Goal: Information Seeking & Learning: Learn about a topic

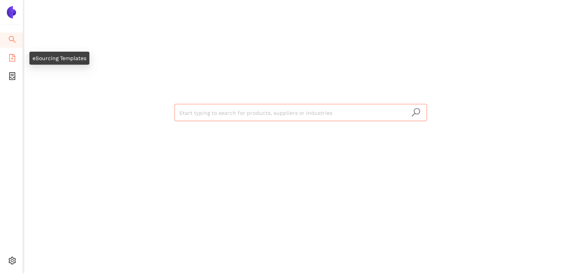
click at [10, 58] on icon "file-add" at bounding box center [12, 58] width 8 height 8
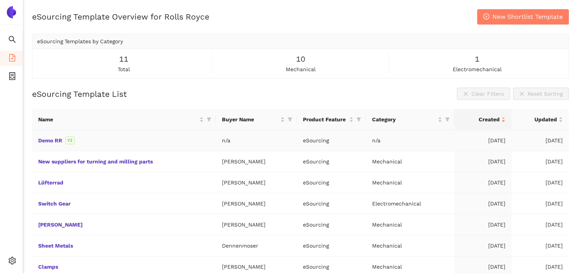
scroll to position [38, 0]
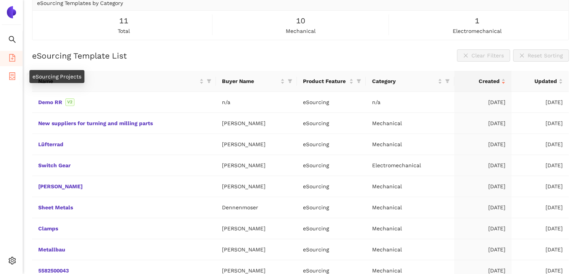
click at [11, 75] on icon "container" at bounding box center [12, 76] width 6 height 8
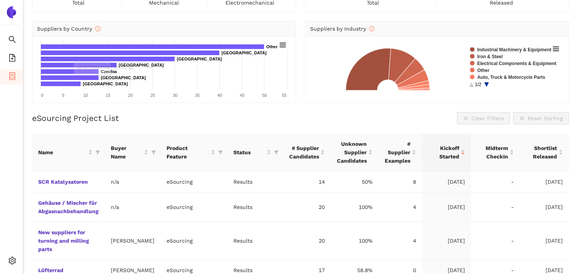
scroll to position [76, 0]
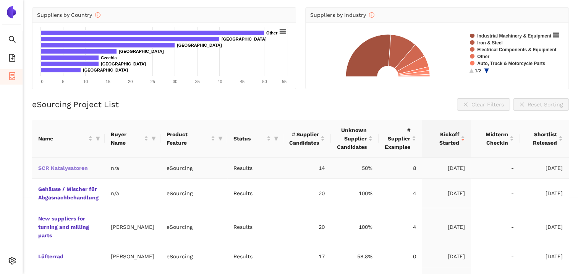
click at [0, 0] on link "SCR Katalysatoren" at bounding box center [0, 0] width 0 height 0
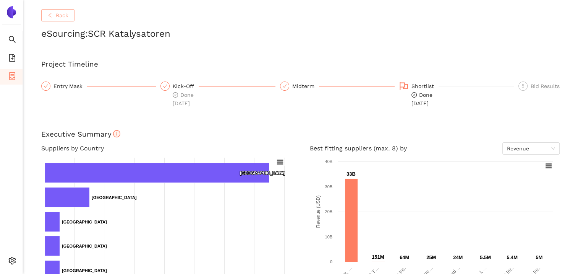
click at [67, 18] on span "Back" at bounding box center [62, 15] width 13 height 8
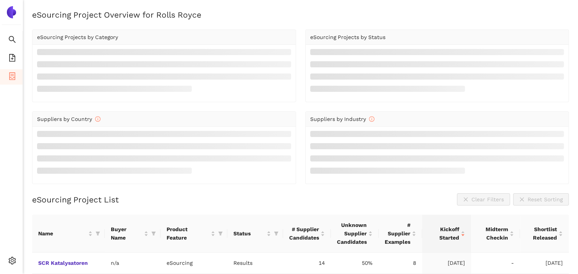
scroll to position [76, 0]
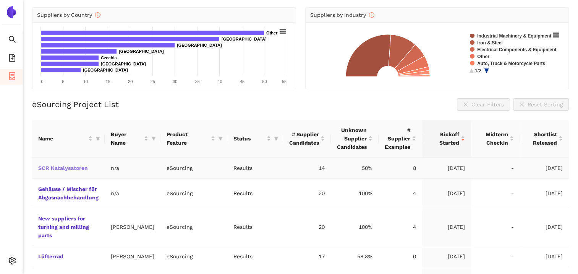
click at [54, 164] on td "SCR Katalysatoren" at bounding box center [68, 167] width 73 height 21
click at [0, 0] on link "SCR Katalysatoren" at bounding box center [0, 0] width 0 height 0
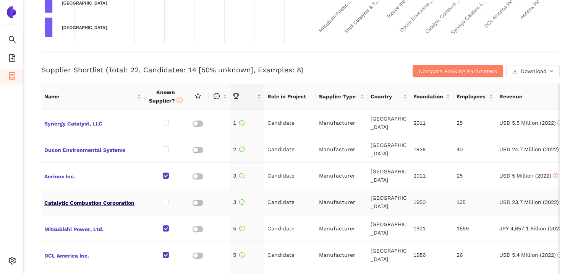
scroll to position [306, 0]
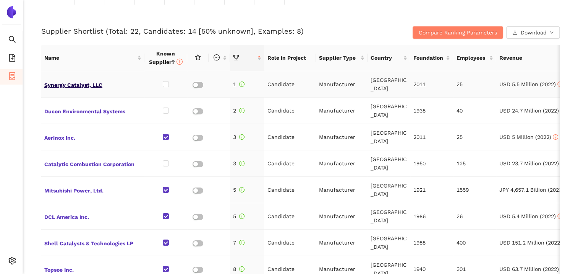
click at [75, 84] on span "Synergy Catalyst, LLC" at bounding box center [92, 84] width 97 height 10
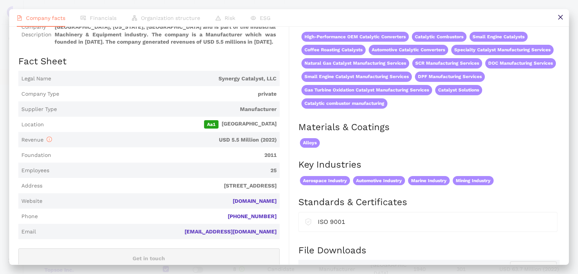
scroll to position [0, 0]
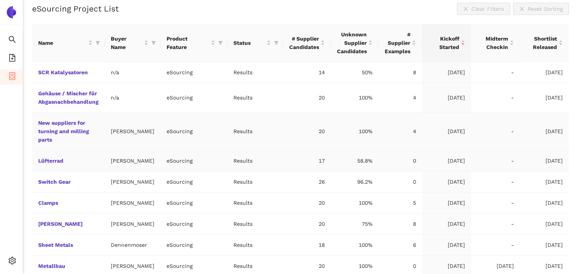
scroll to position [32, 0]
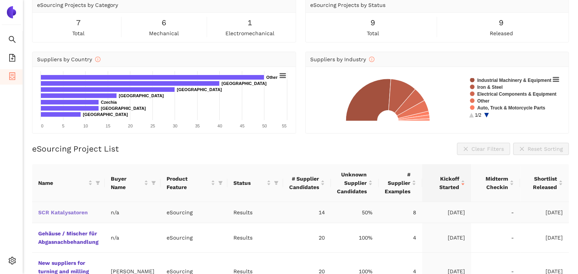
click at [0, 0] on link "SCR Katalysatoren" at bounding box center [0, 0] width 0 height 0
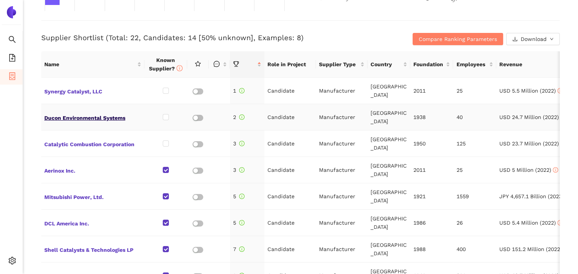
scroll to position [306, 0]
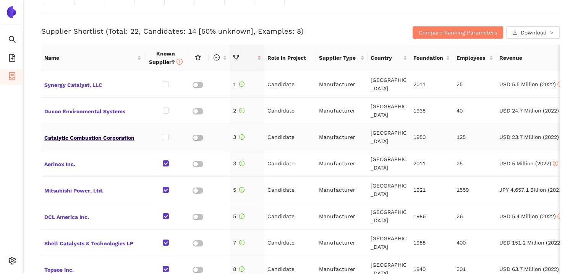
click at [92, 137] on span "Catalytic Combustion Corporation" at bounding box center [92, 137] width 97 height 10
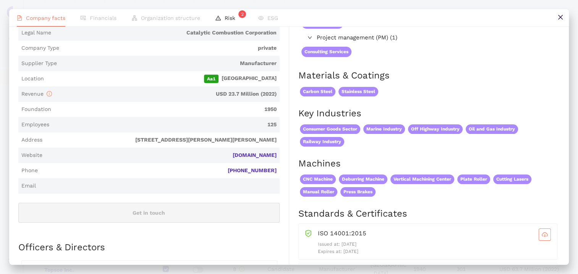
scroll to position [153, 0]
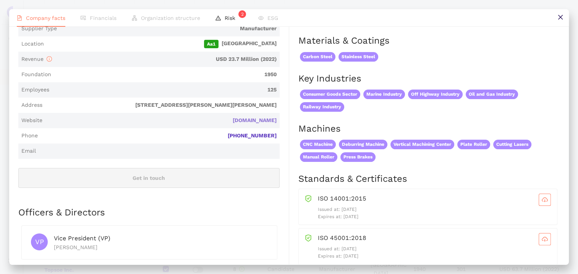
click at [0, 0] on link "[DOMAIN_NAME]" at bounding box center [0, 0] width 0 height 0
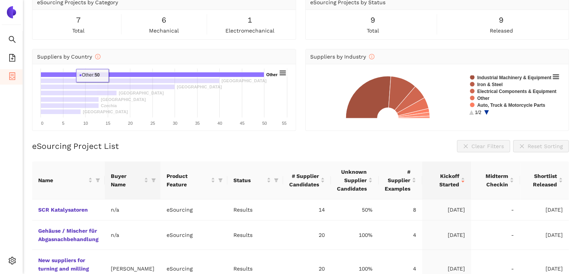
scroll to position [76, 0]
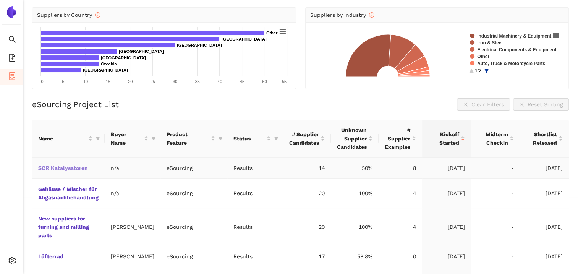
click at [0, 0] on link "SCR Katalysatoren" at bounding box center [0, 0] width 0 height 0
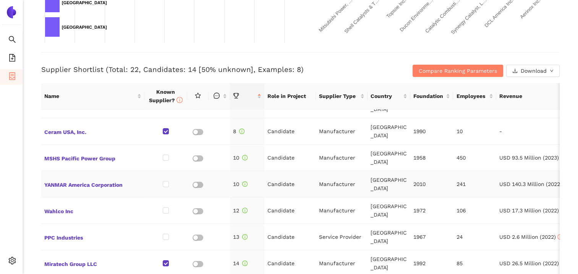
scroll to position [167, 0]
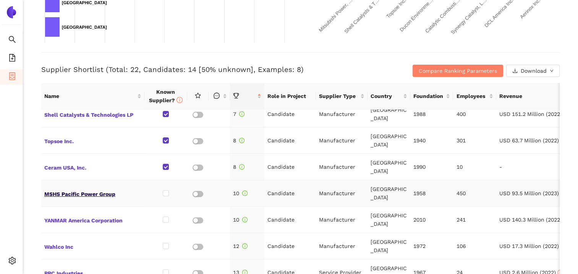
click at [83, 194] on span "MSHS Pacific Power Group" at bounding box center [92, 193] width 97 height 10
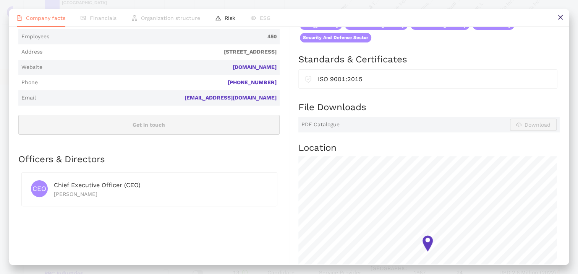
scroll to position [153, 0]
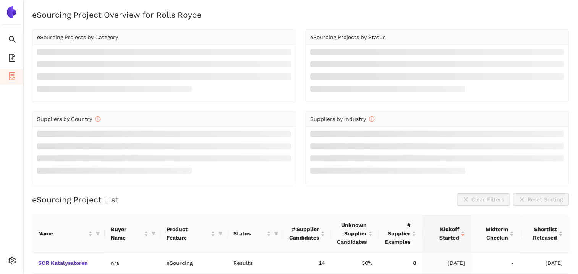
scroll to position [76, 0]
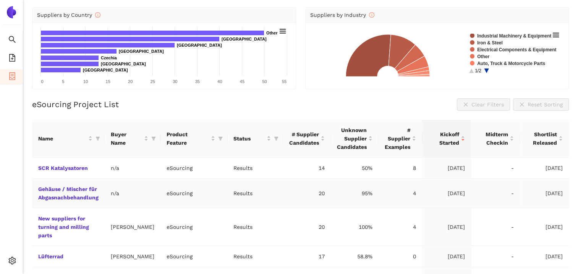
click at [78, 192] on td "Gehäuse / Mischer für Abgasnachbehandlung" at bounding box center [68, 192] width 73 height 29
click at [0, 0] on link "Gehäuse / Mischer für Abgasnachbehandlung" at bounding box center [0, 0] width 0 height 0
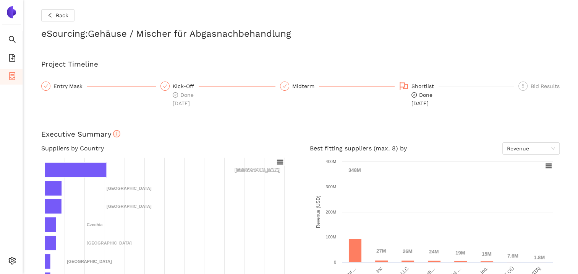
scroll to position [229, 0]
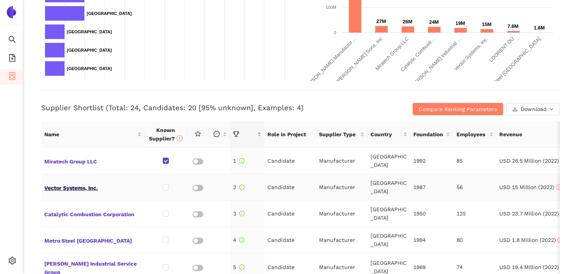
click at [76, 187] on span "Vector Systems, Inc." at bounding box center [92, 187] width 97 height 10
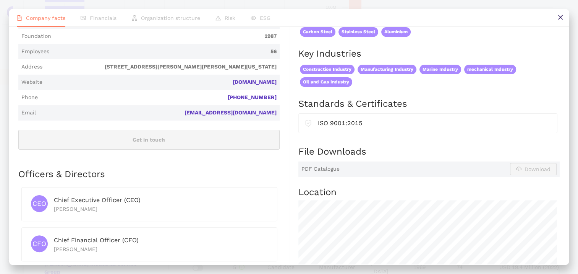
scroll to position [153, 0]
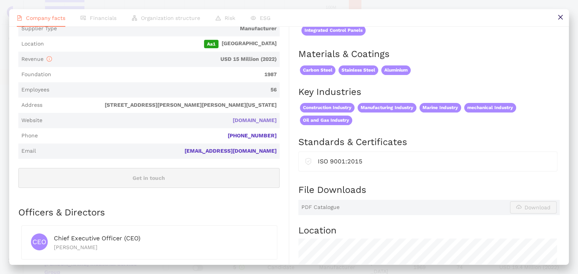
click at [0, 0] on link "[DOMAIN_NAME]" at bounding box center [0, 0] width 0 height 0
click at [254, 116] on span "Website [DOMAIN_NAME]" at bounding box center [148, 120] width 261 height 15
click at [0, 0] on link "[DOMAIN_NAME]" at bounding box center [0, 0] width 0 height 0
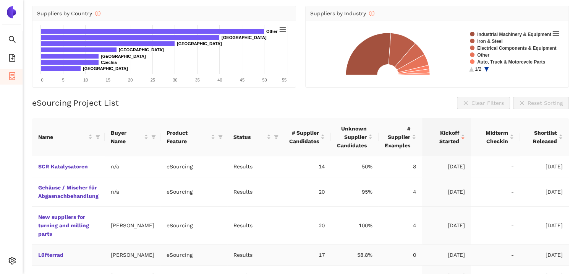
scroll to position [70, 0]
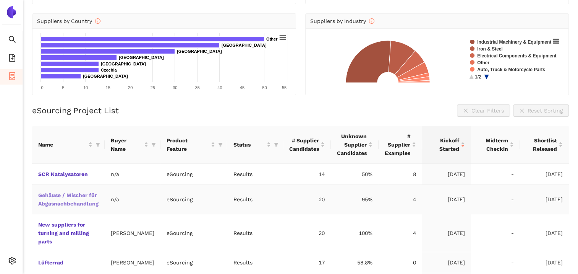
click at [0, 0] on link "Gehäuse / Mischer für Abgasnachbehandlung" at bounding box center [0, 0] width 0 height 0
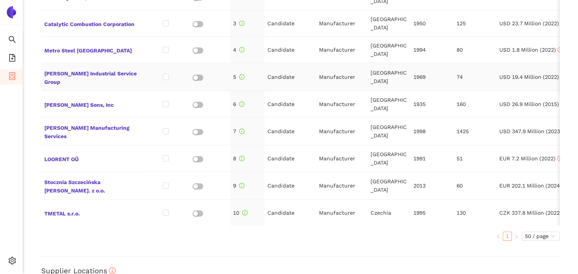
scroll to position [420, 0]
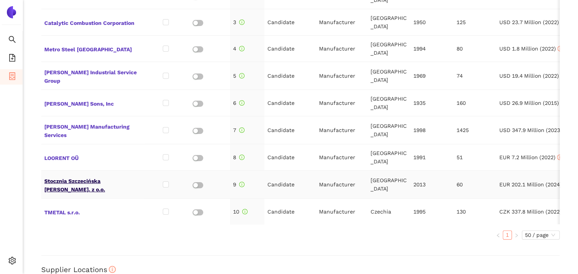
click at [93, 175] on span "Stocznia Szczecińska [PERSON_NAME]. z o.o." at bounding box center [92, 184] width 97 height 18
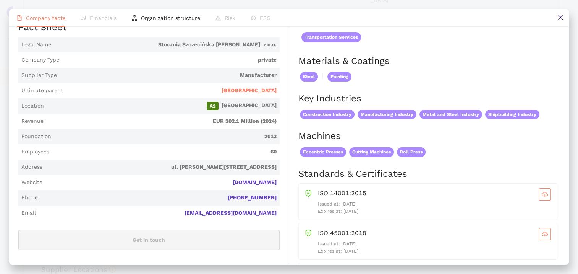
scroll to position [115, 0]
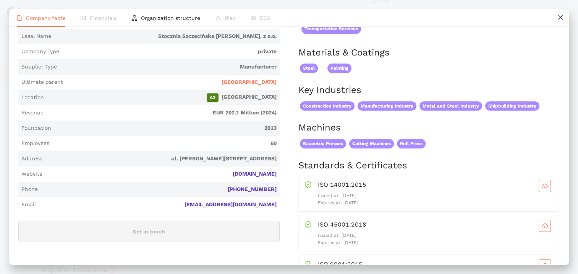
click at [157, 162] on span "ul. [PERSON_NAME][STREET_ADDRESS]" at bounding box center [160, 159] width 231 height 8
click at [0, 0] on link "[DOMAIN_NAME]" at bounding box center [0, 0] width 0 height 0
